Goal: Find specific page/section: Find specific page/section

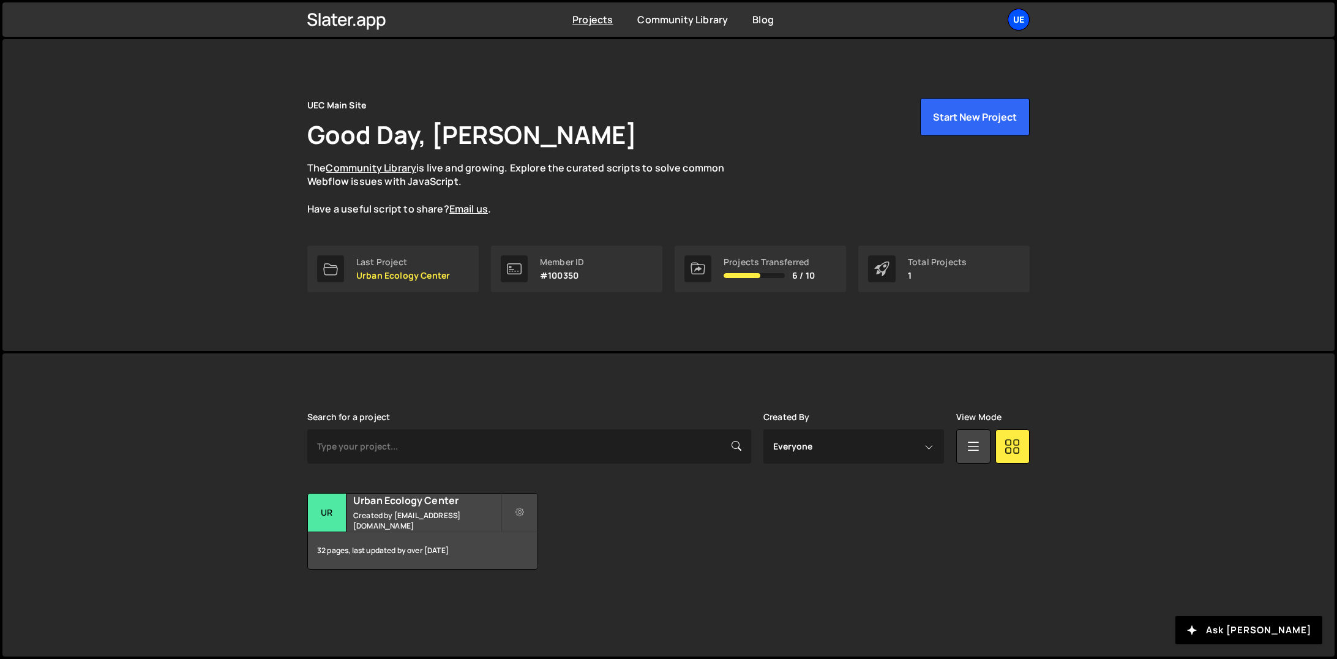
click at [1026, 22] on div "UE" at bounding box center [1019, 20] width 22 height 22
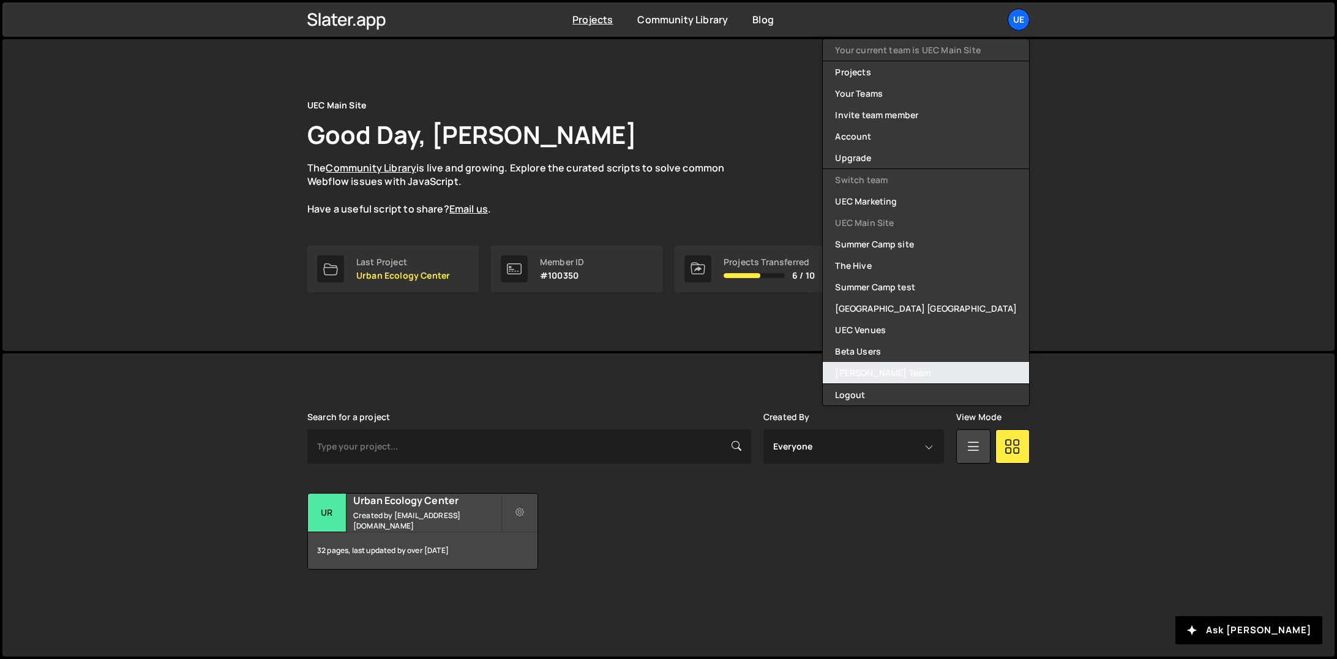
click at [898, 370] on link "[PERSON_NAME] Team" at bounding box center [926, 372] width 206 height 21
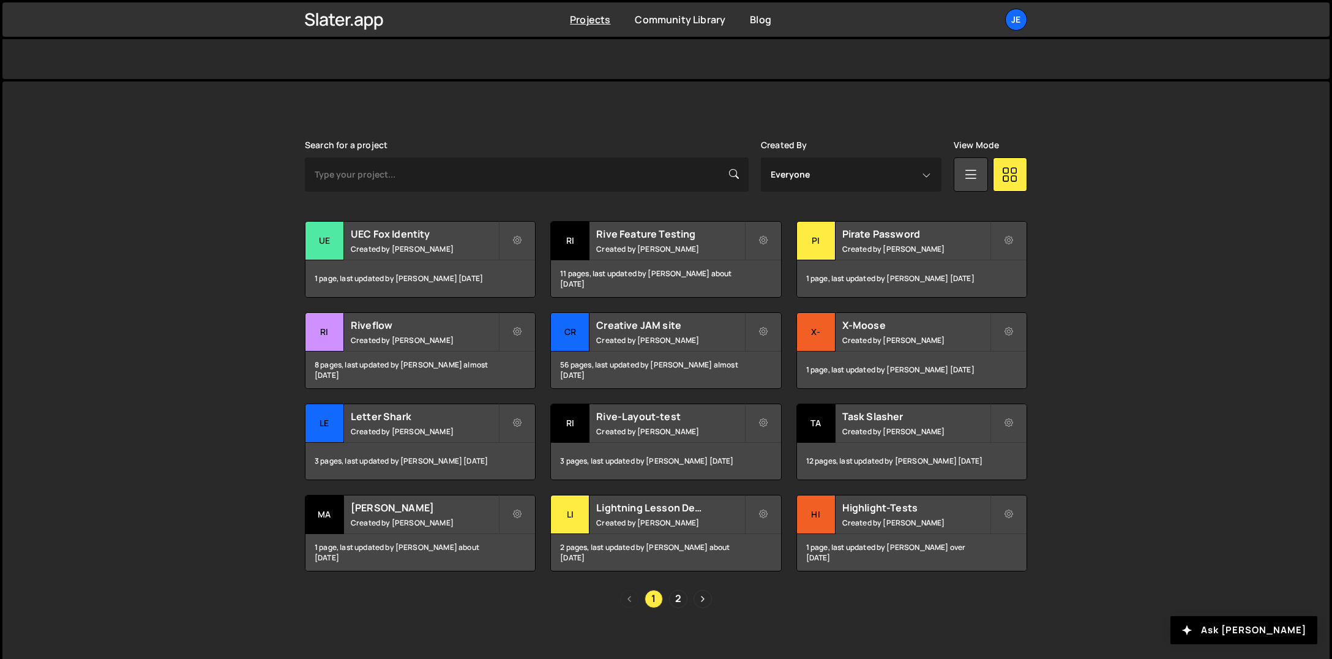
scroll to position [282, 0]
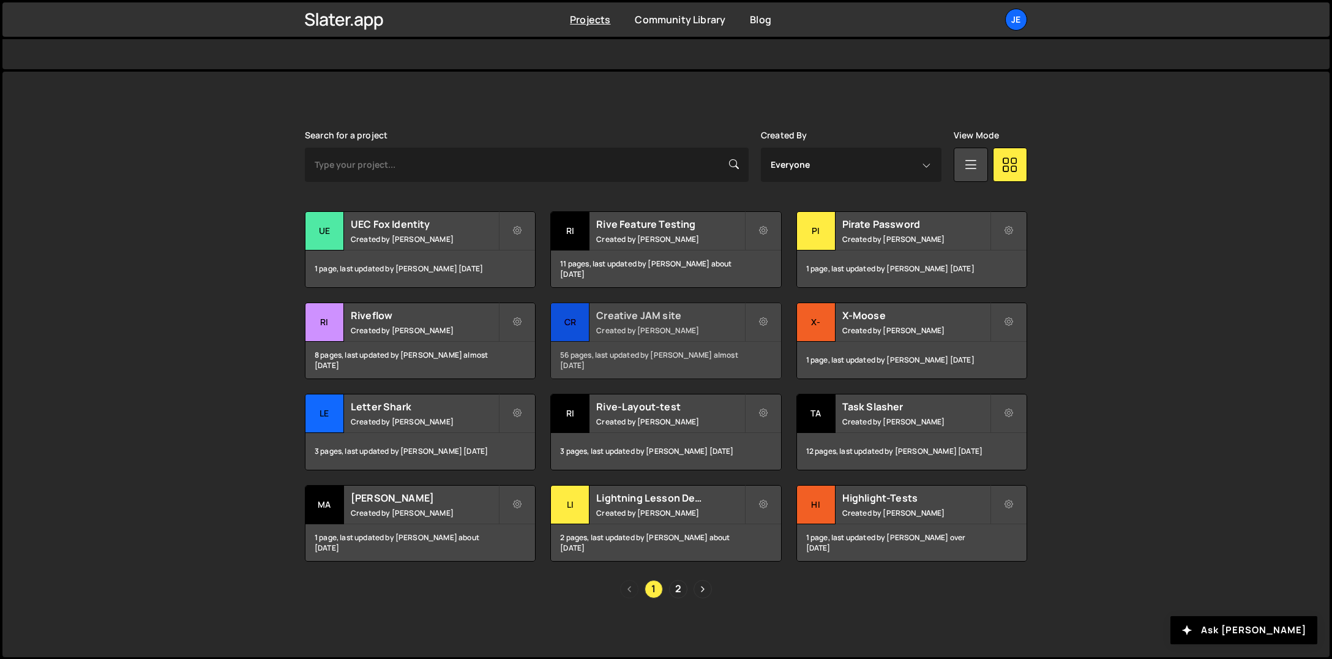
click at [696, 318] on h2 "Creative JAM site" at bounding box center [670, 315] width 148 height 13
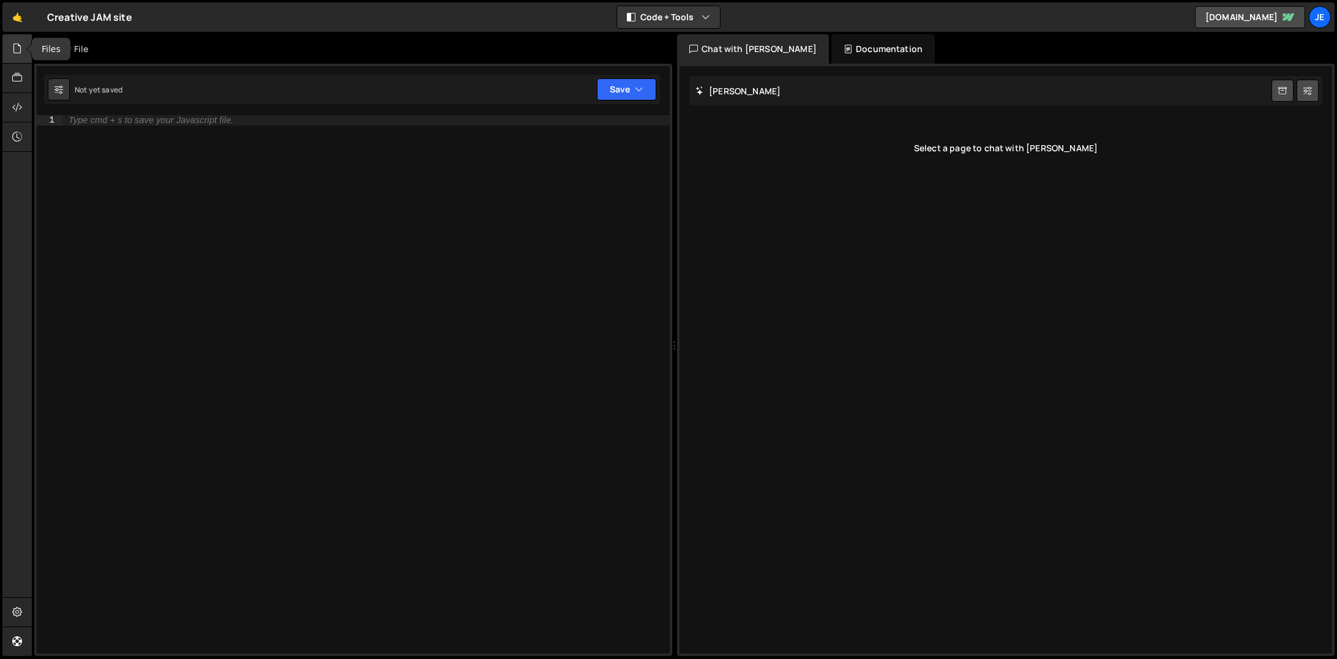
click at [17, 47] on icon at bounding box center [17, 48] width 10 height 13
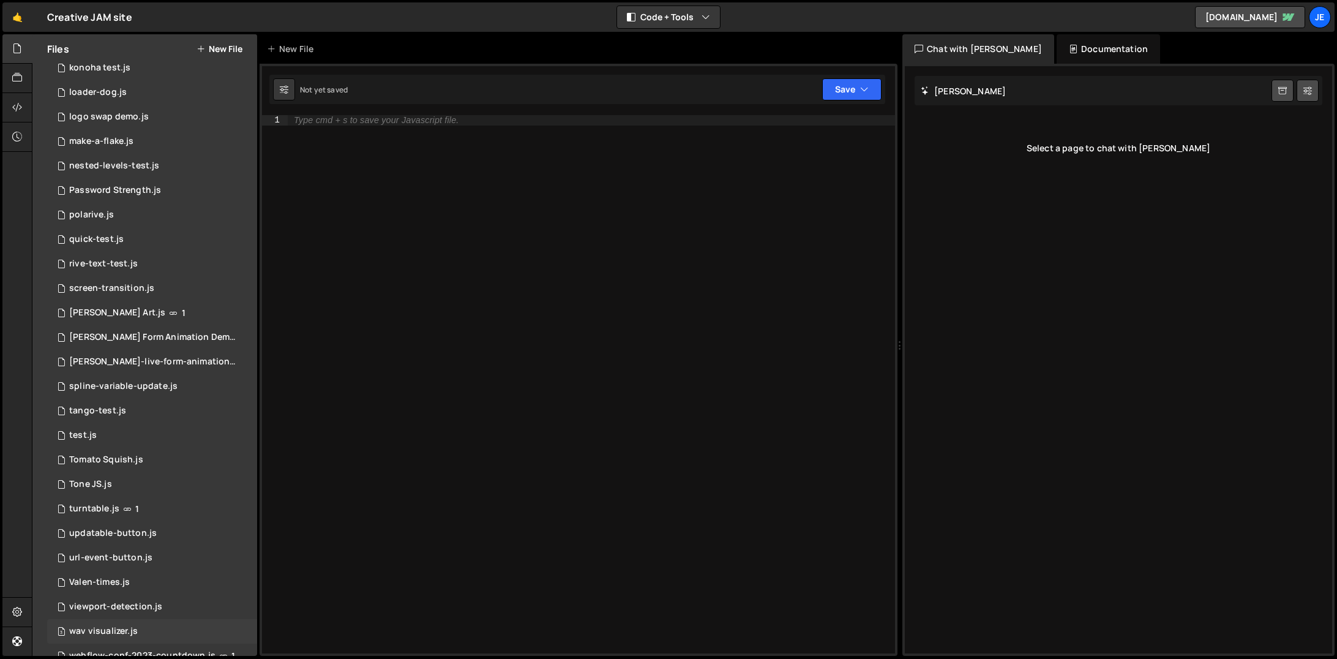
scroll to position [498, 0]
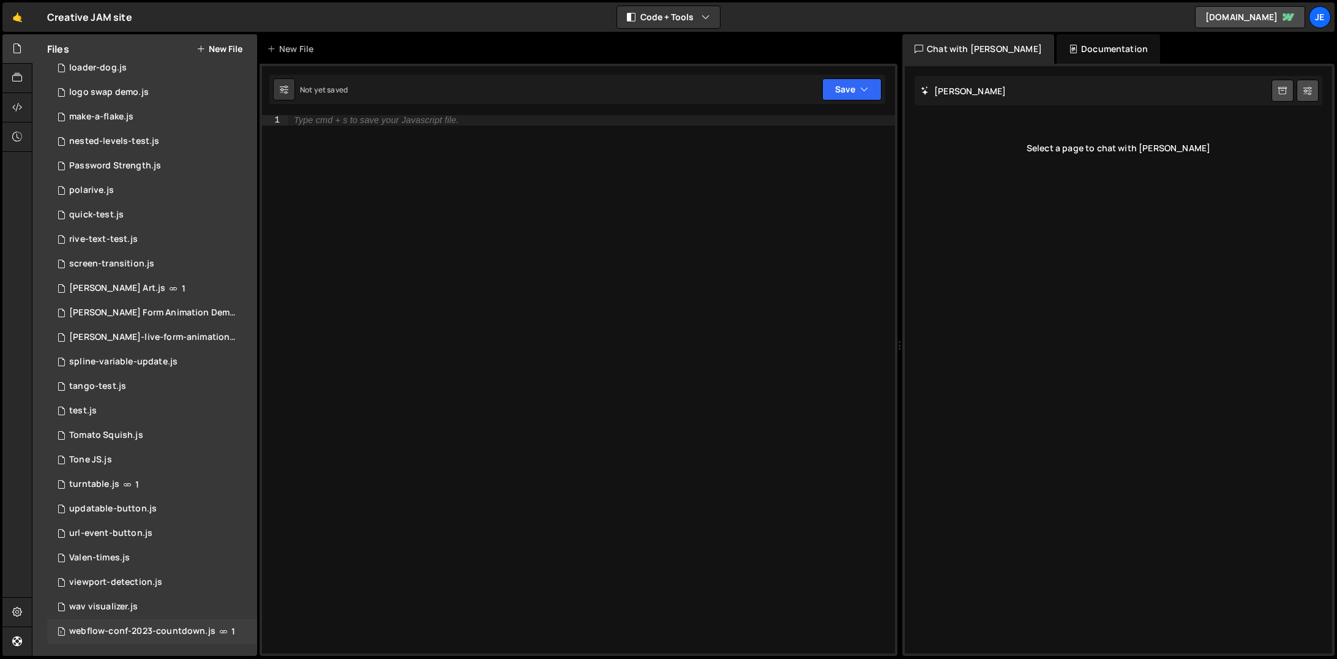
click at [120, 625] on div "1 webflow-conf-2023-countdown.js 1" at bounding box center [152, 631] width 211 height 24
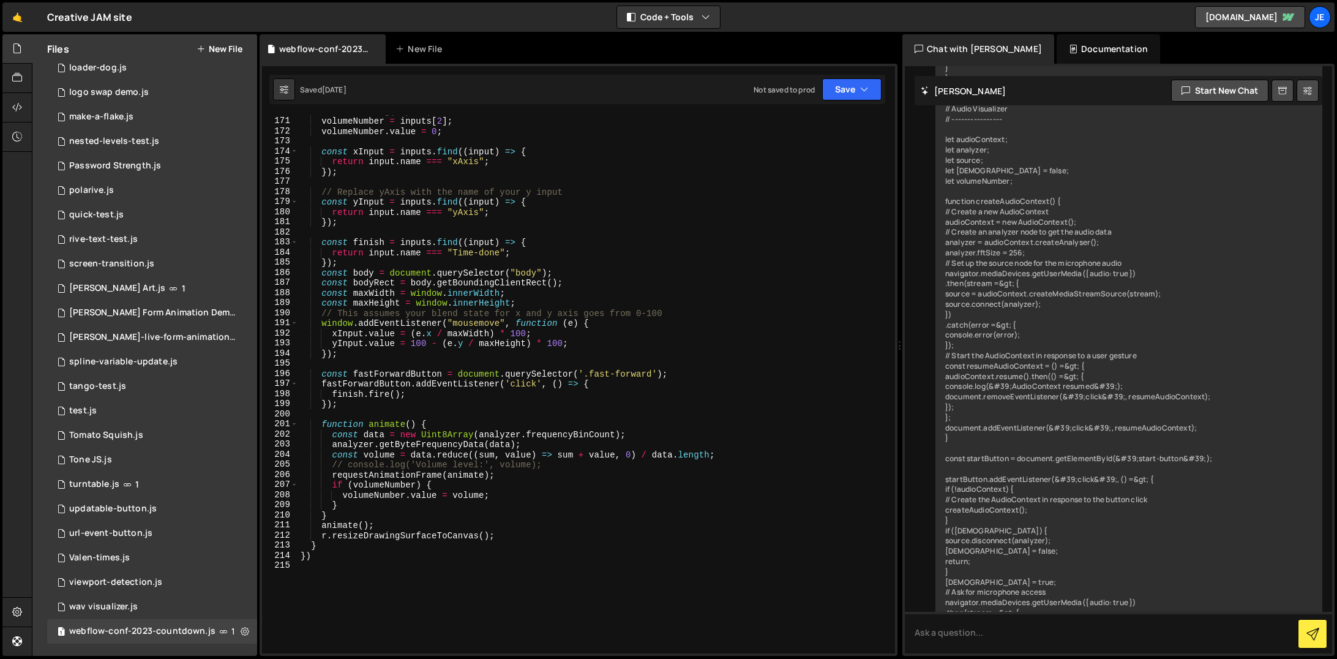
scroll to position [1726, 0]
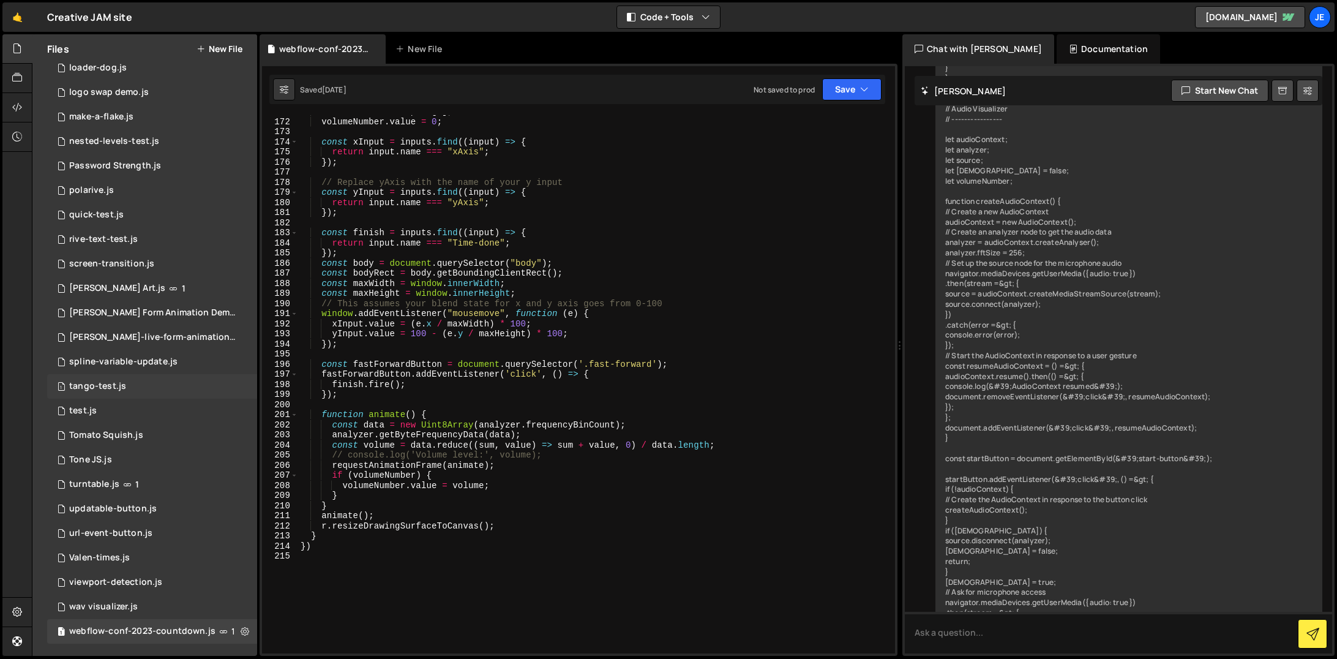
click at [122, 388] on div "tango-test.js" at bounding box center [97, 386] width 57 height 11
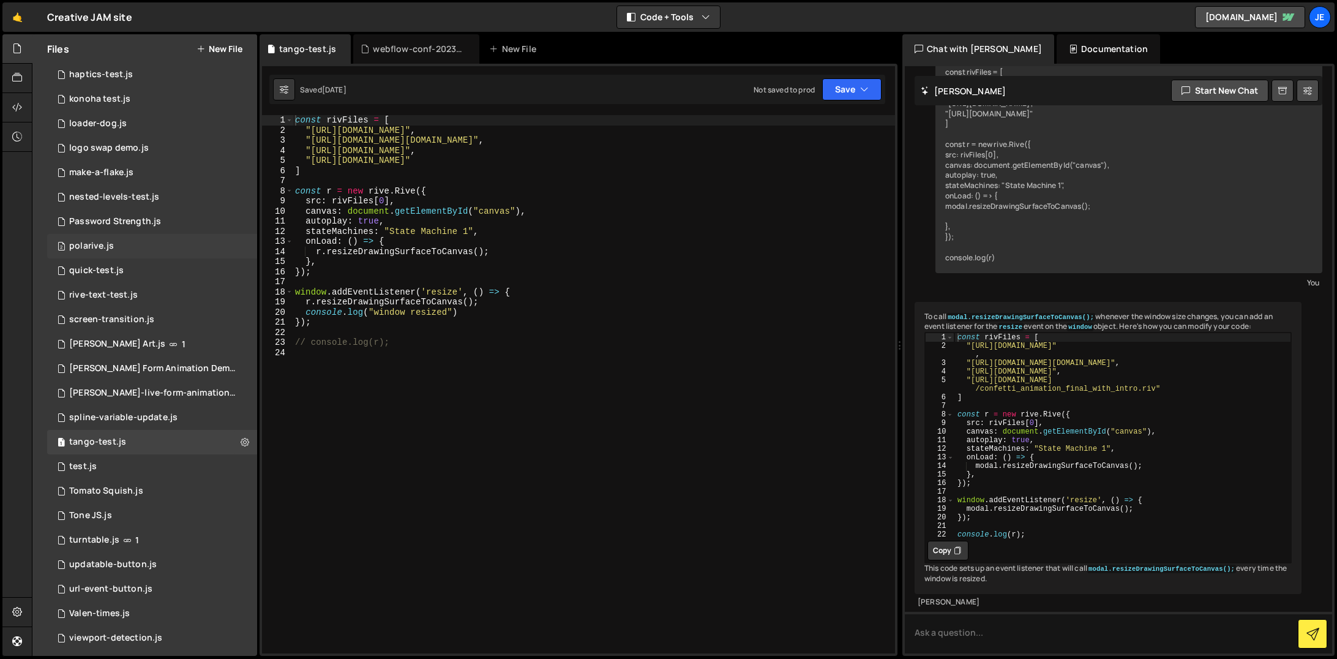
scroll to position [411, 0]
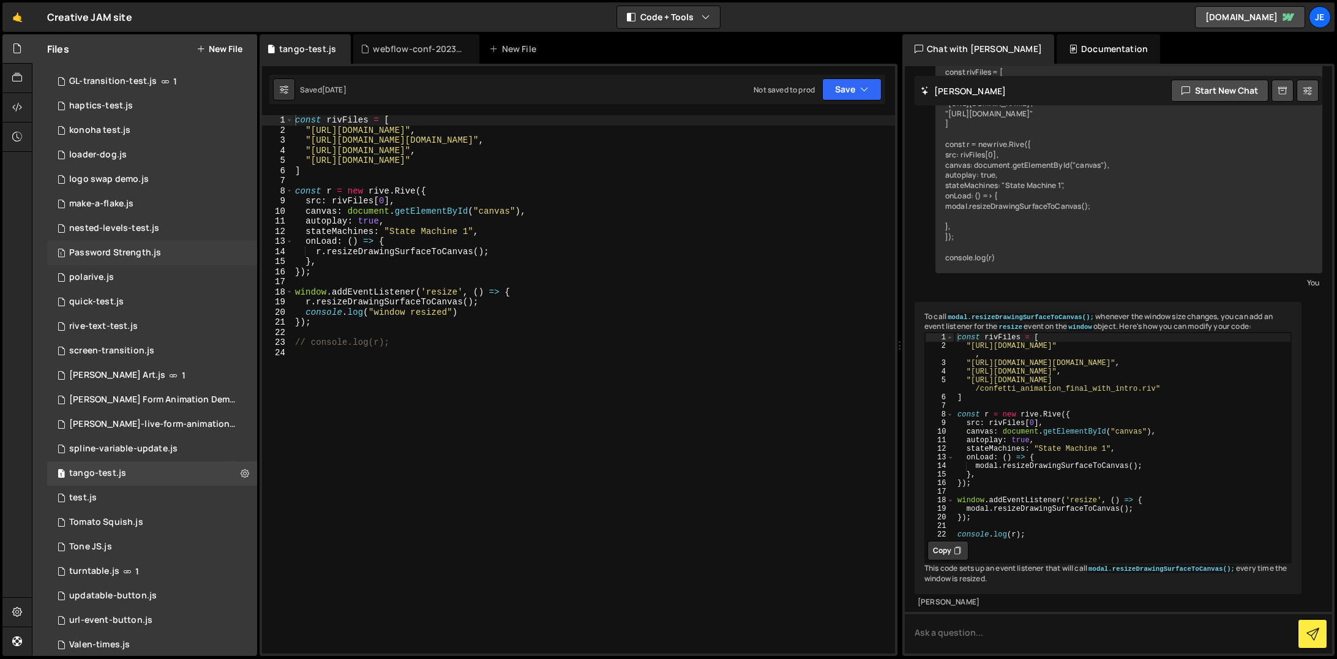
click at [187, 255] on div "1 Password Strength.js 0" at bounding box center [152, 253] width 210 height 24
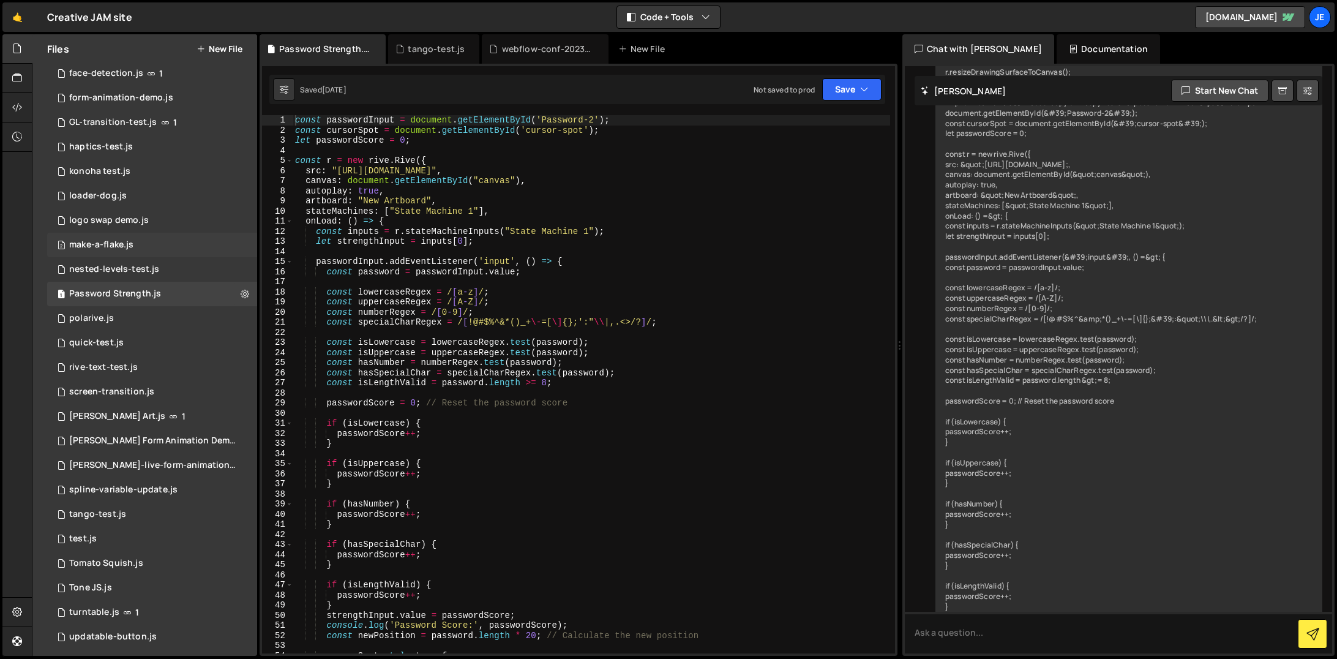
scroll to position [331, 0]
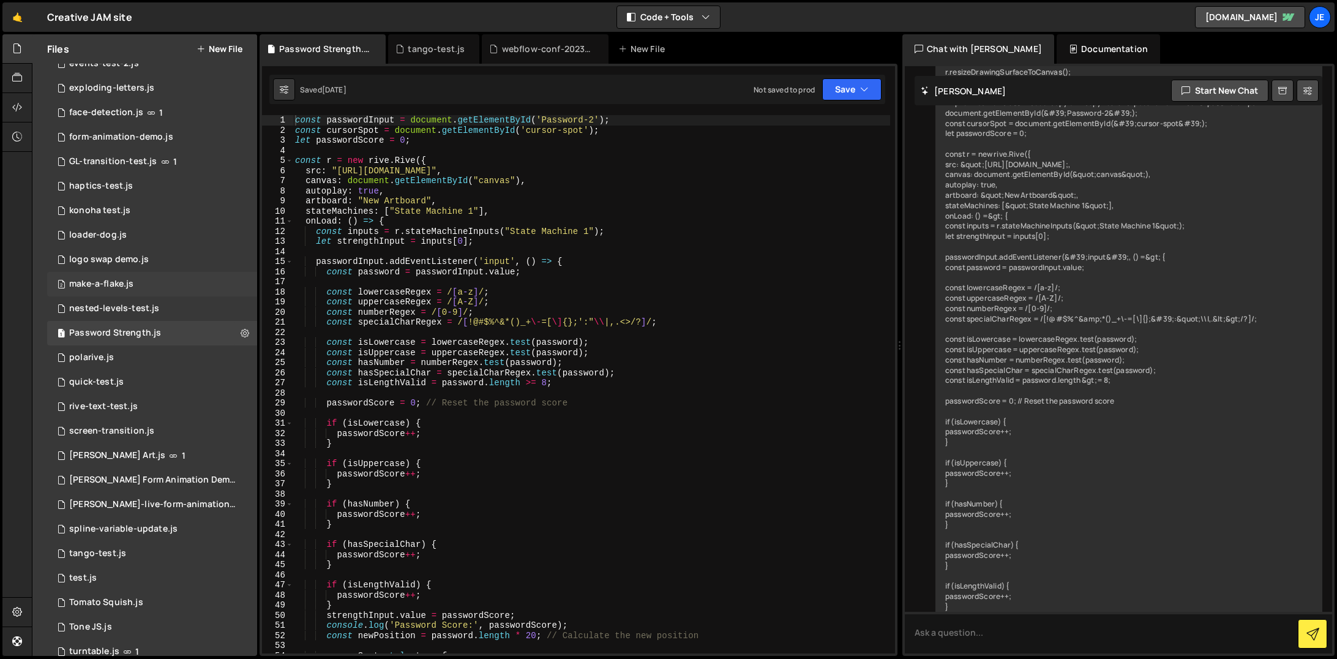
click at [163, 284] on div "2 make-a-flake.js 0" at bounding box center [152, 284] width 210 height 24
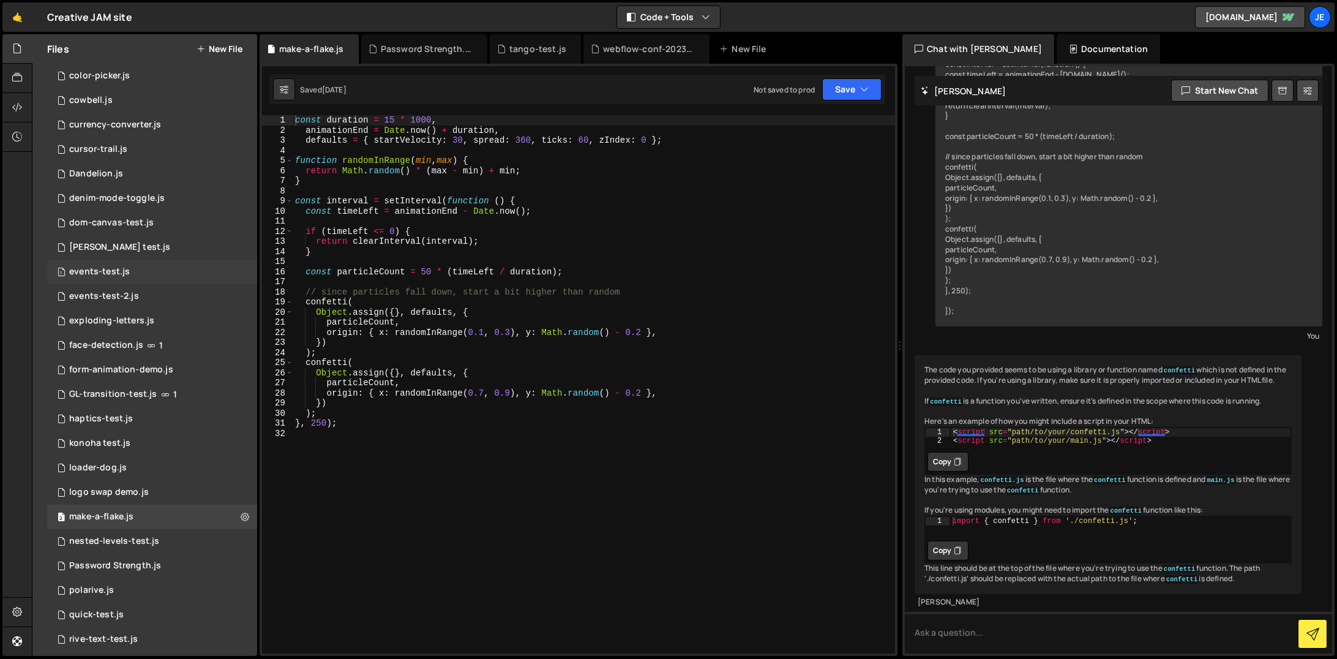
scroll to position [0, 0]
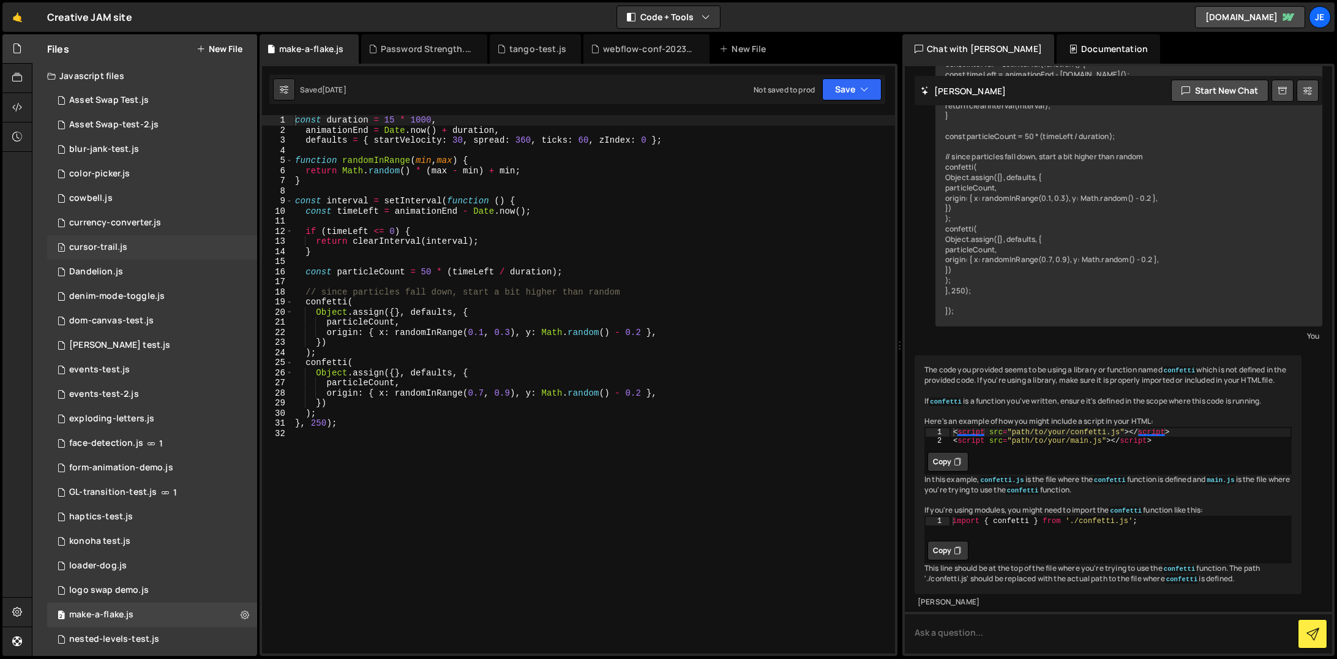
click at [162, 252] on div "3 cursor-trail.js 0" at bounding box center [152, 247] width 210 height 24
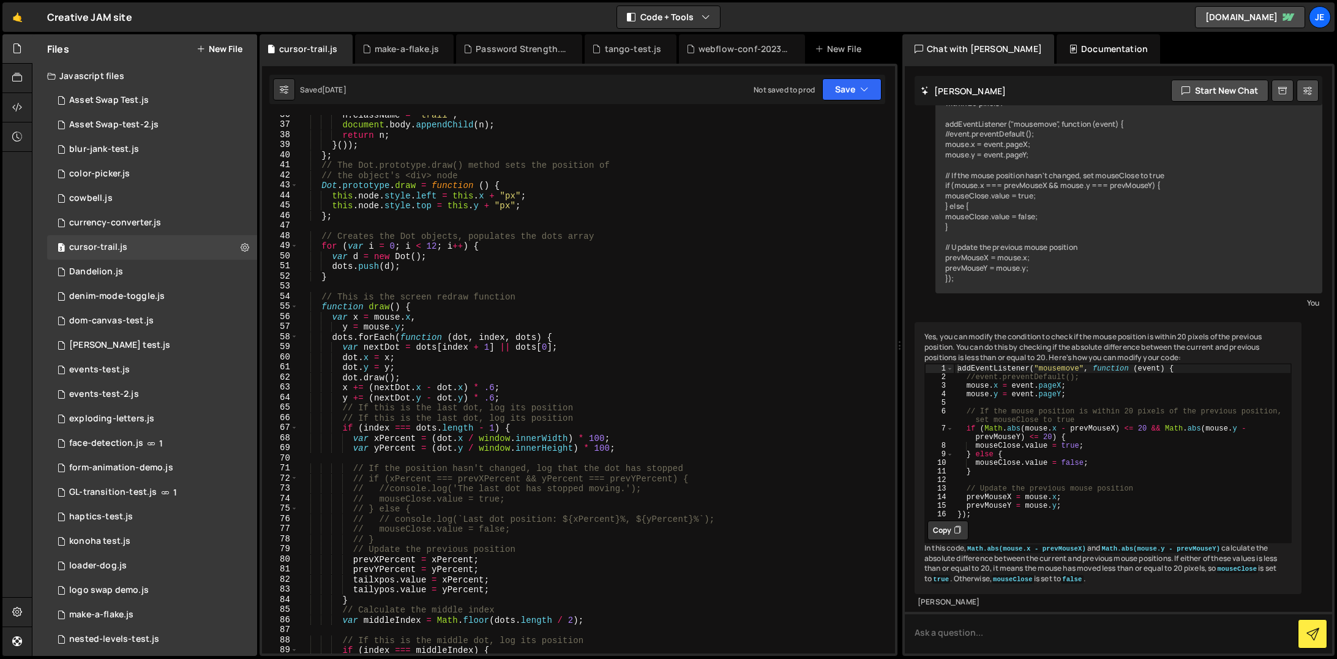
scroll to position [397, 0]
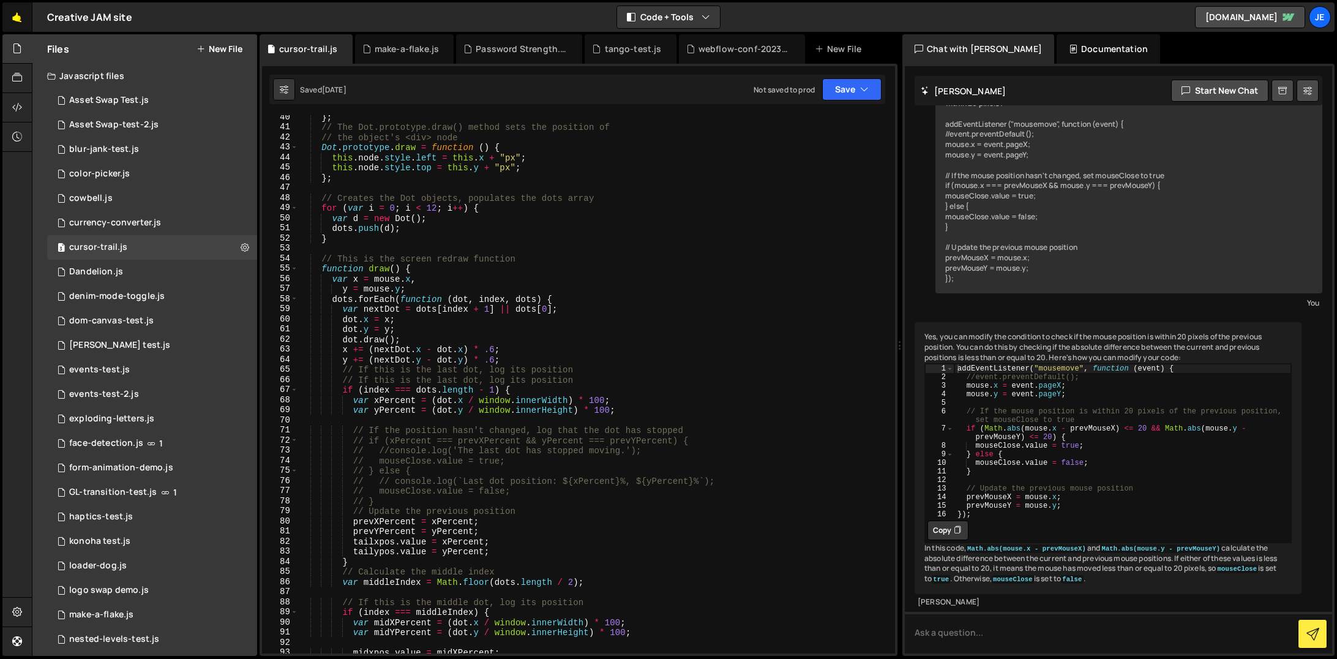
click at [17, 17] on link "🤙" at bounding box center [17, 16] width 30 height 29
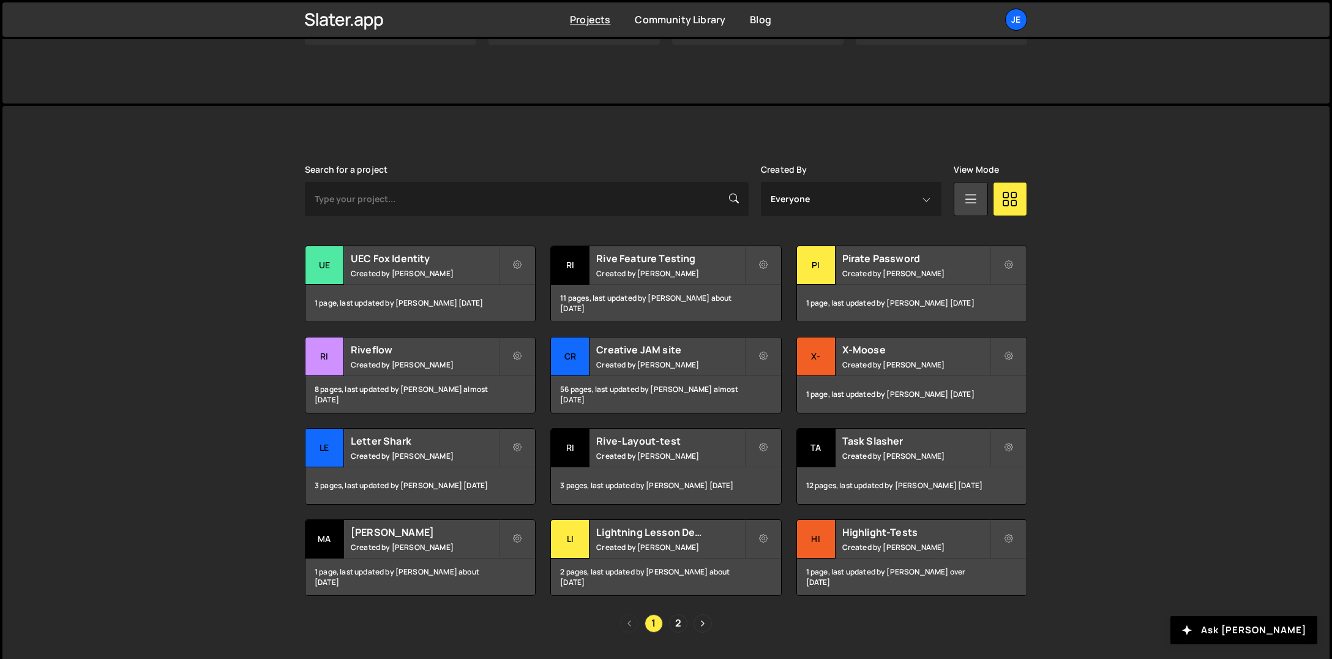
scroll to position [279, 0]
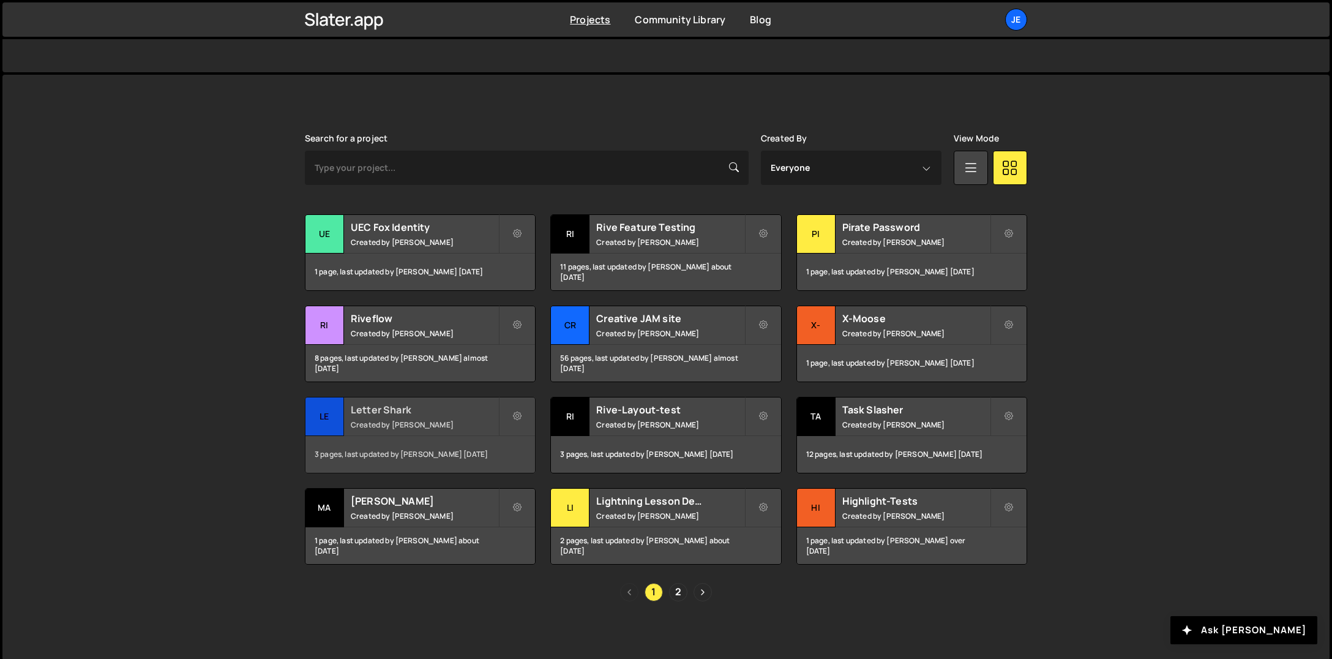
click at [409, 437] on div "3 pages, last updated by [PERSON_NAME] [DATE]" at bounding box center [421, 454] width 230 height 37
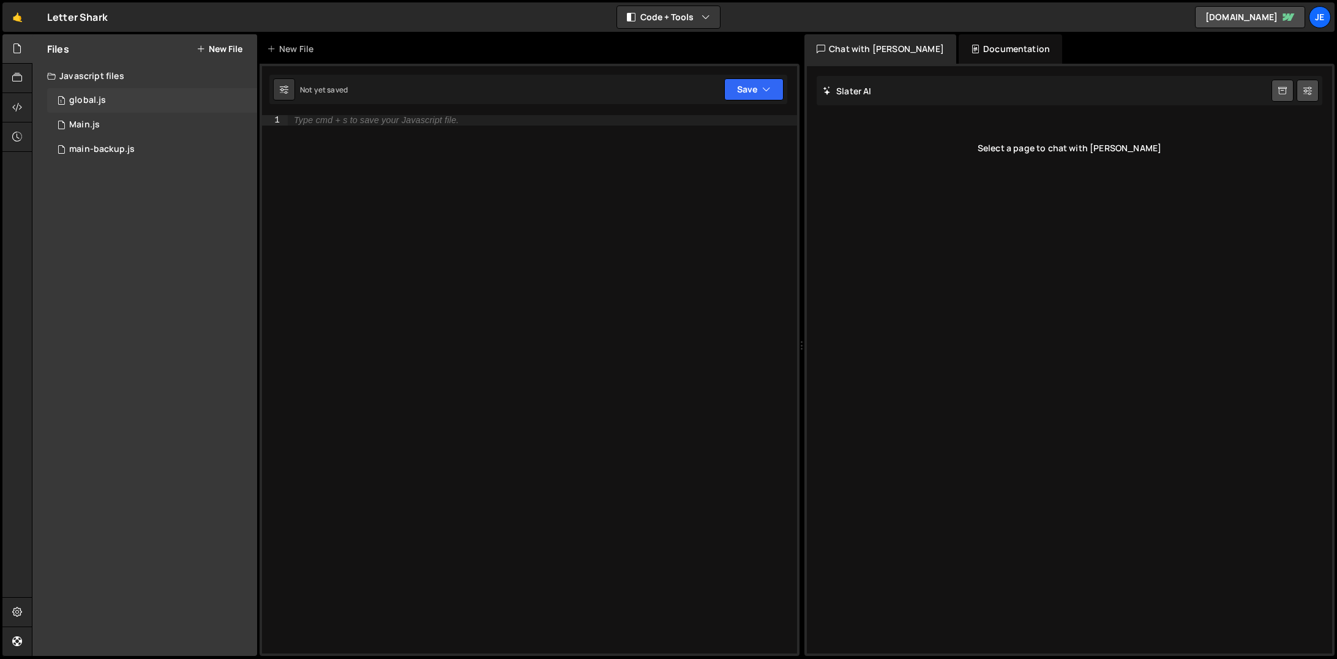
click at [103, 108] on div "1 global.js 0" at bounding box center [152, 100] width 210 height 24
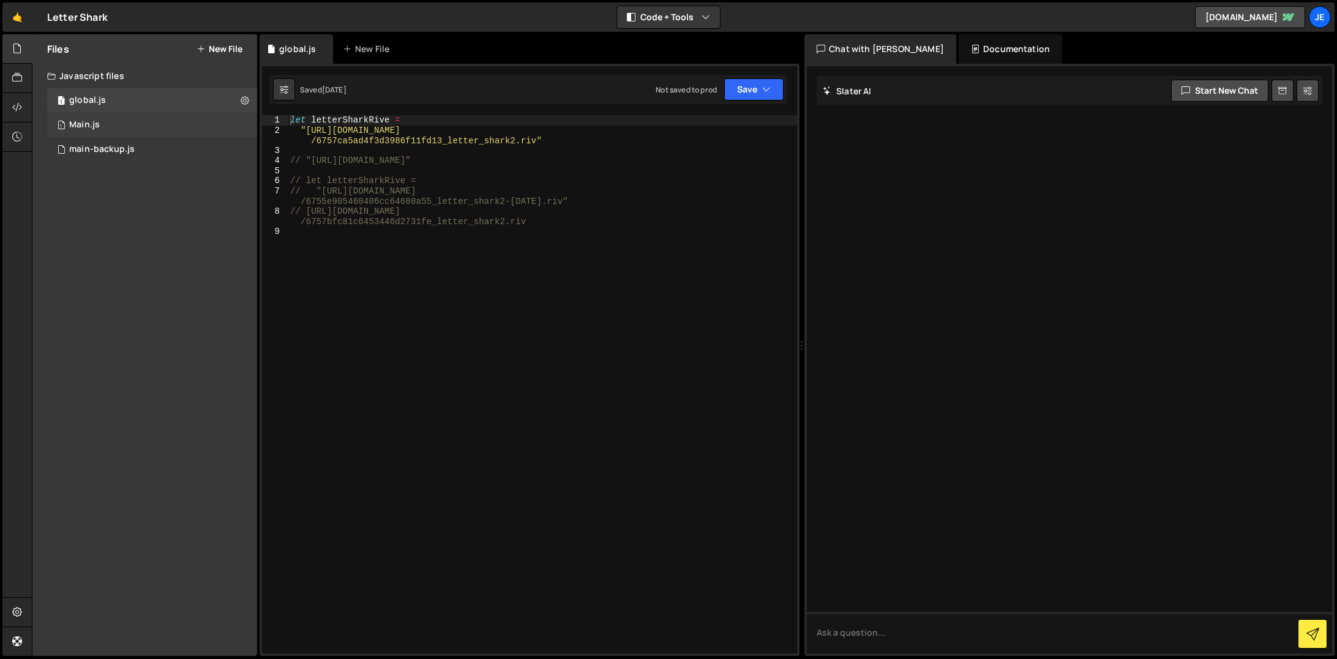
click at [129, 121] on div "1 Main.js 0" at bounding box center [152, 125] width 210 height 24
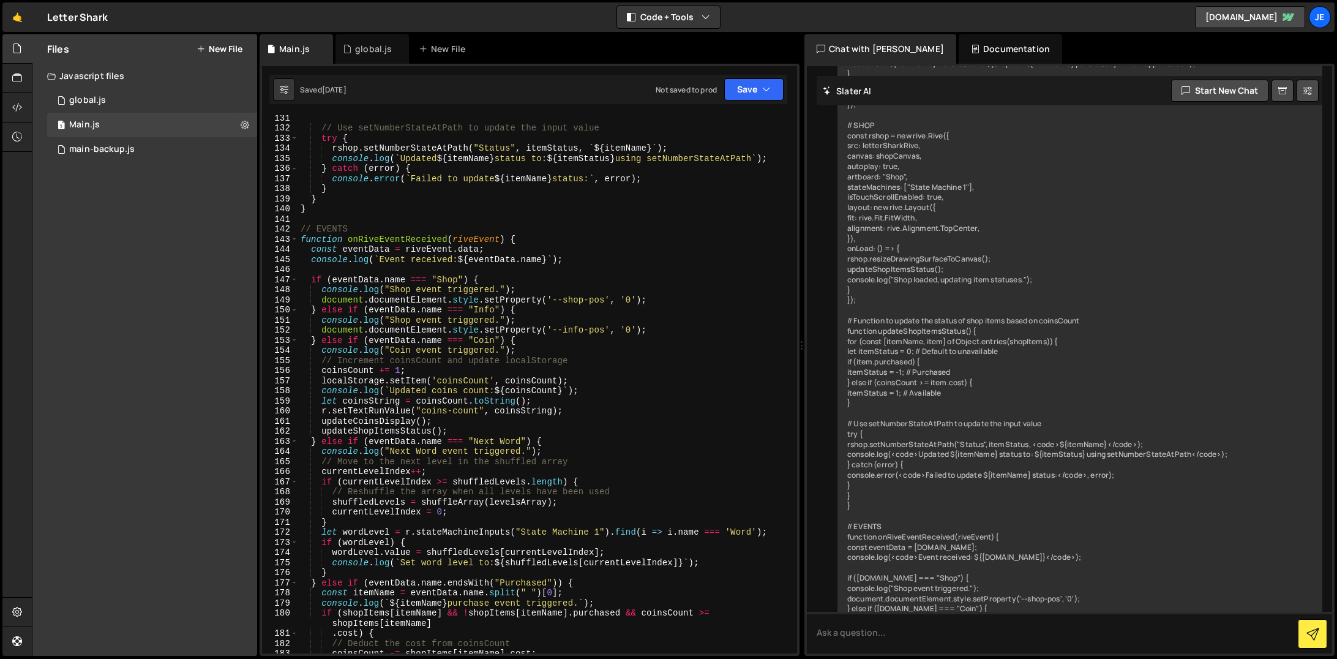
scroll to position [1326, 0]
